Goal: Task Accomplishment & Management: Use online tool/utility

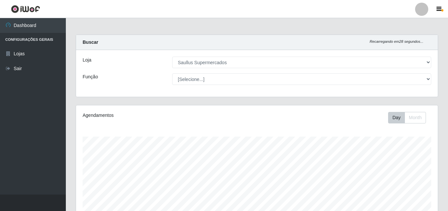
select select "423"
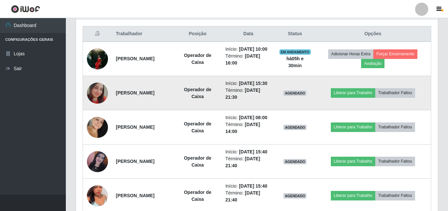
scroll to position [210, 0]
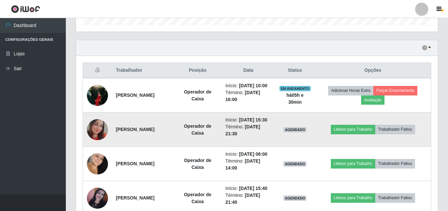
click at [92, 138] on img at bounding box center [97, 129] width 21 height 21
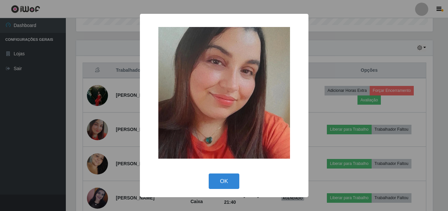
scroll to position [137, 358]
click at [217, 178] on button "OK" at bounding box center [225, 180] width 31 height 15
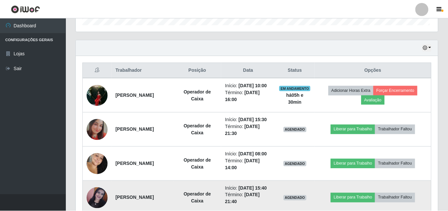
scroll to position [137, 362]
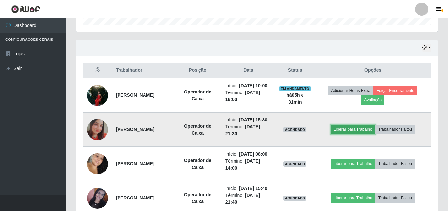
click at [347, 134] on button "Liberar para Trabalho" at bounding box center [353, 129] width 44 height 9
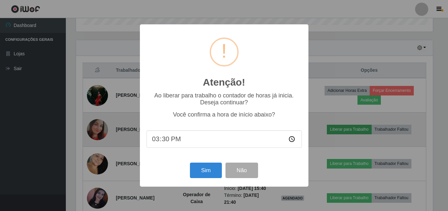
scroll to position [137, 358]
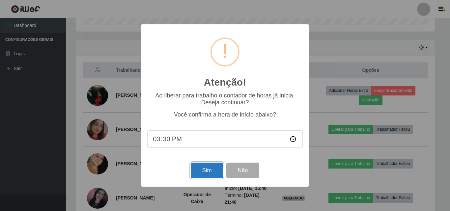
click at [199, 168] on button "Sim" at bounding box center [207, 170] width 32 height 15
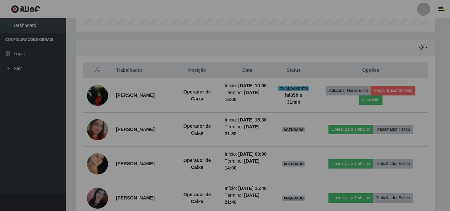
click at [199, 168] on div "Atenção! × Ao liberar para trabalho o contador de horas já inicia. Deseja conti…" at bounding box center [225, 105] width 450 height 211
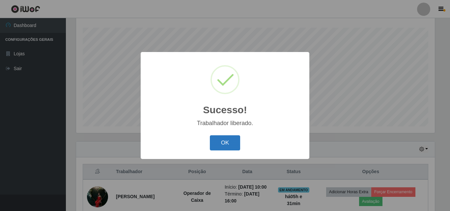
click at [226, 142] on button "OK" at bounding box center [225, 142] width 31 height 15
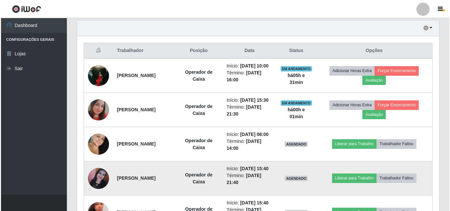
scroll to position [241, 0]
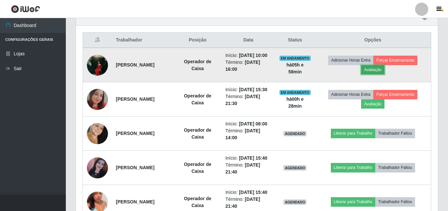
click at [377, 74] on button "Avaliação" at bounding box center [372, 69] width 23 height 9
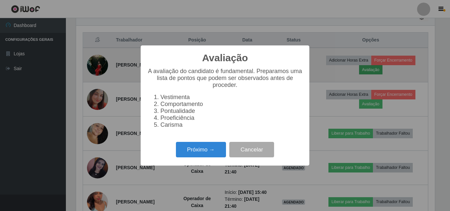
scroll to position [137, 358]
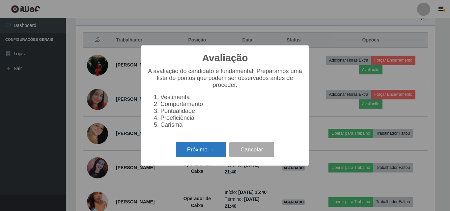
click at [198, 153] on button "Próximo →" at bounding box center [201, 149] width 50 height 15
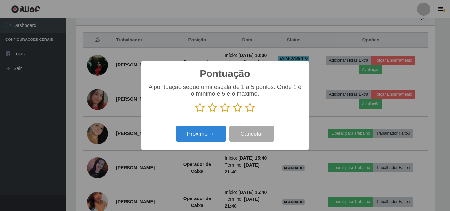
scroll to position [328980, 328758]
click at [215, 136] on button "Próximo →" at bounding box center [201, 133] width 50 height 15
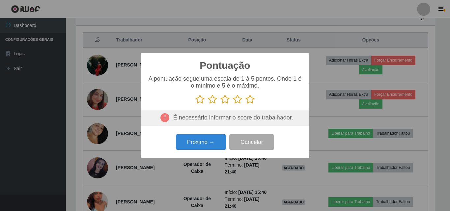
click at [249, 103] on icon at bounding box center [249, 99] width 9 height 10
click at [245, 104] on input "radio" at bounding box center [245, 104] width 0 height 0
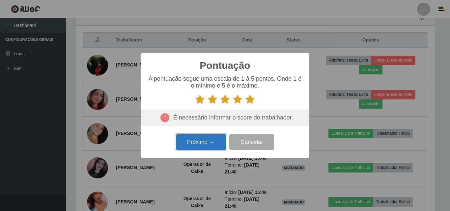
click at [210, 141] on button "Próximo →" at bounding box center [201, 141] width 50 height 15
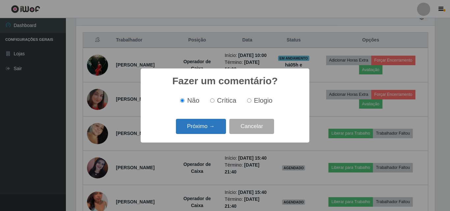
click at [212, 125] on button "Próximo →" at bounding box center [201, 126] width 50 height 15
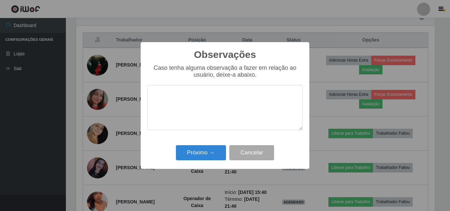
click at [202, 107] on textarea at bounding box center [224, 107] width 155 height 45
click at [208, 96] on textarea "excelente profissioinal" at bounding box center [224, 107] width 155 height 45
type textarea "excelente profissional"
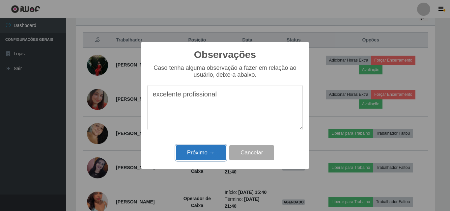
click at [201, 153] on button "Próximo →" at bounding box center [201, 152] width 50 height 15
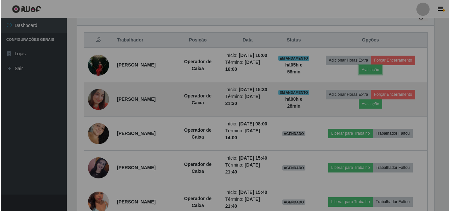
scroll to position [137, 362]
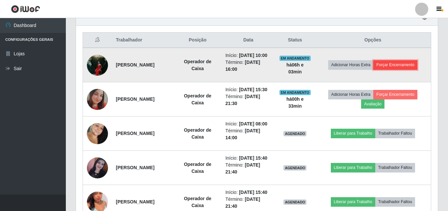
click at [397, 69] on button "Forçar Encerramento" at bounding box center [395, 64] width 44 height 9
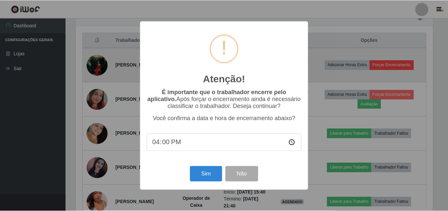
scroll to position [137, 358]
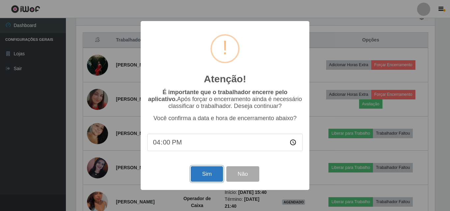
click at [210, 178] on button "Sim" at bounding box center [207, 173] width 32 height 15
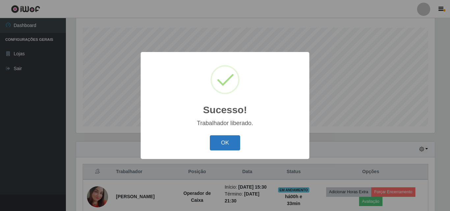
click at [233, 143] on button "OK" at bounding box center [225, 142] width 31 height 15
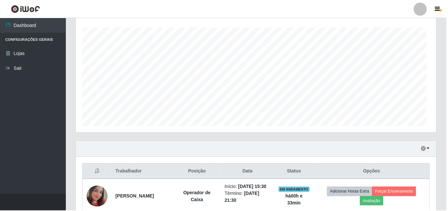
scroll to position [137, 362]
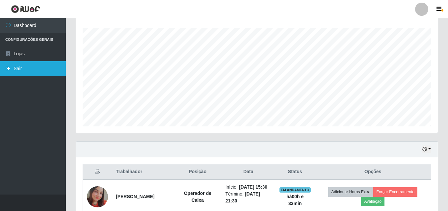
click at [39, 67] on link "Sair" at bounding box center [33, 68] width 66 height 15
